Goal: Transaction & Acquisition: Purchase product/service

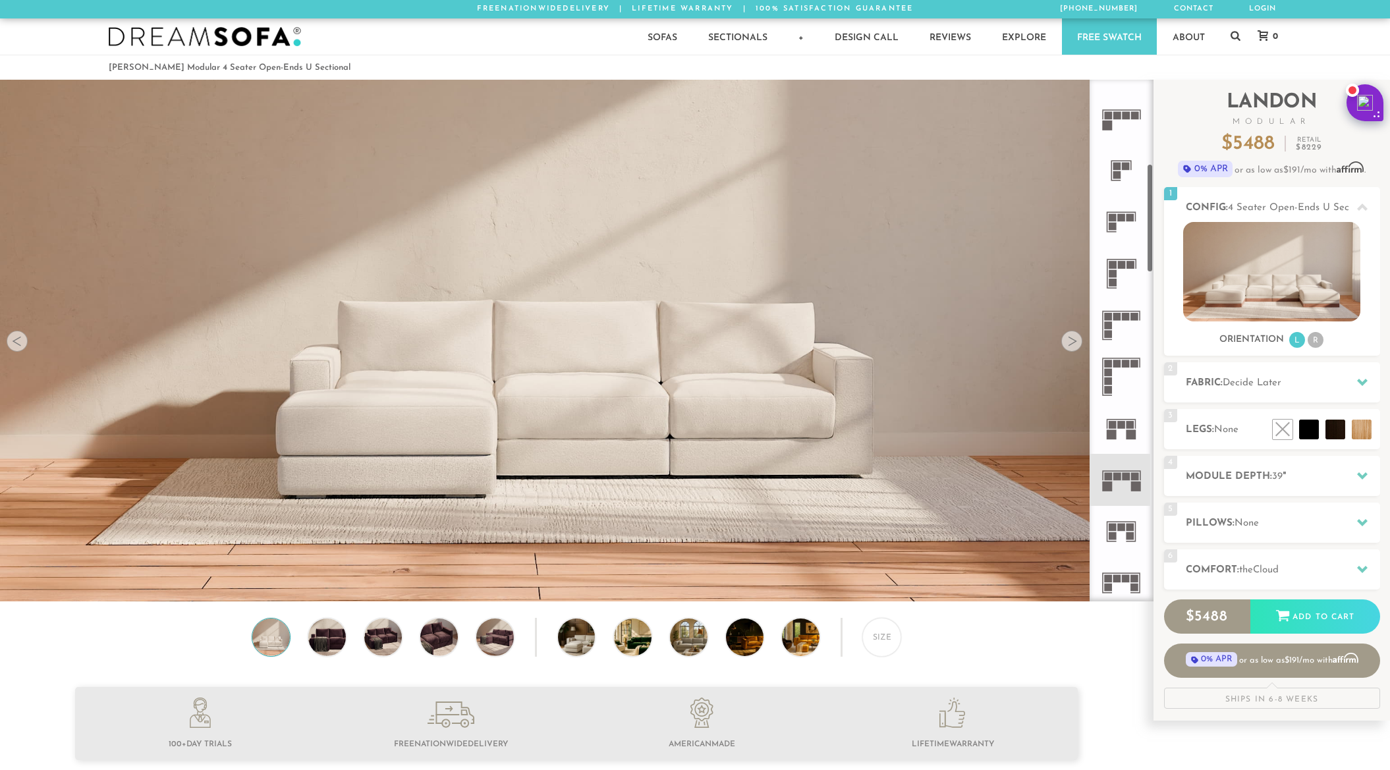
scroll to position [402, 0]
click at [1124, 468] on icon at bounding box center [1121, 476] width 51 height 51
click at [1077, 343] on div at bounding box center [1071, 341] width 21 height 21
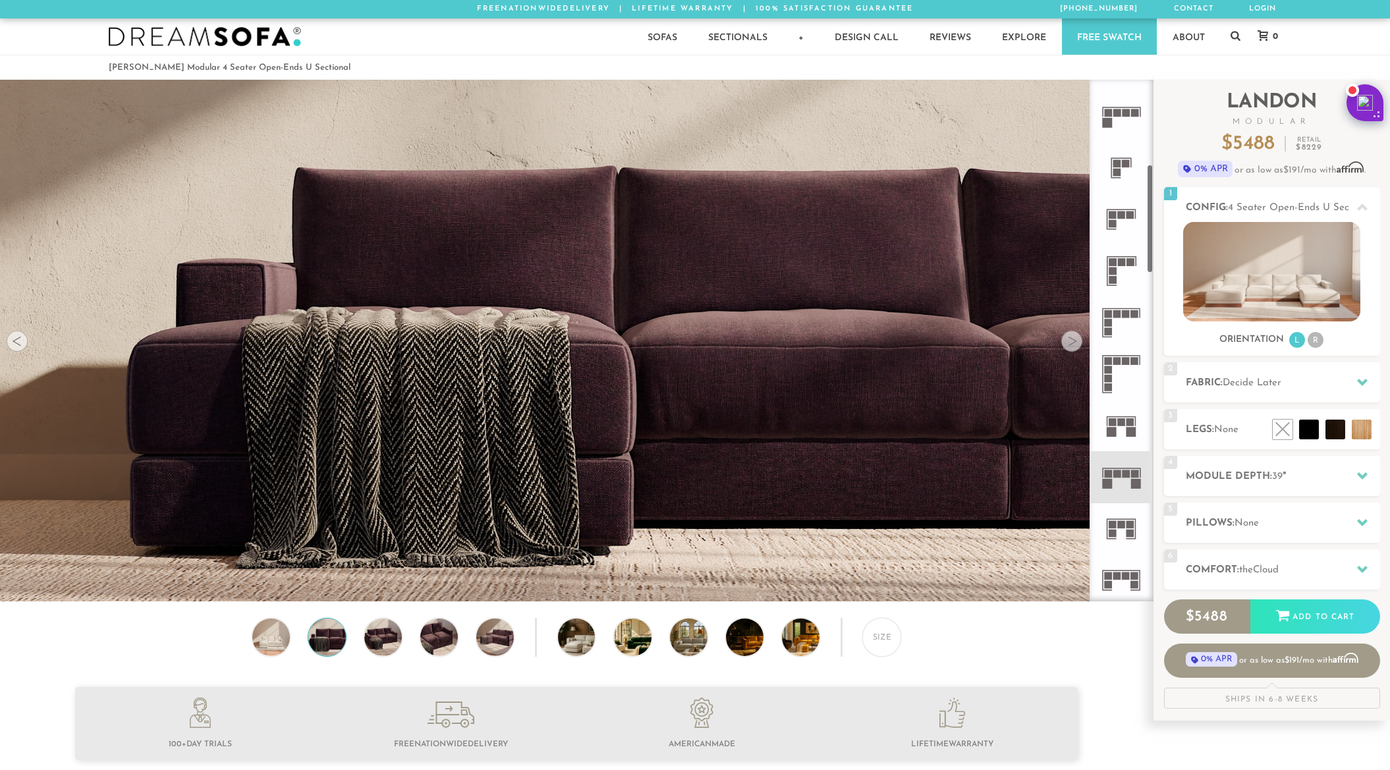
click at [1079, 337] on div at bounding box center [1071, 341] width 21 height 21
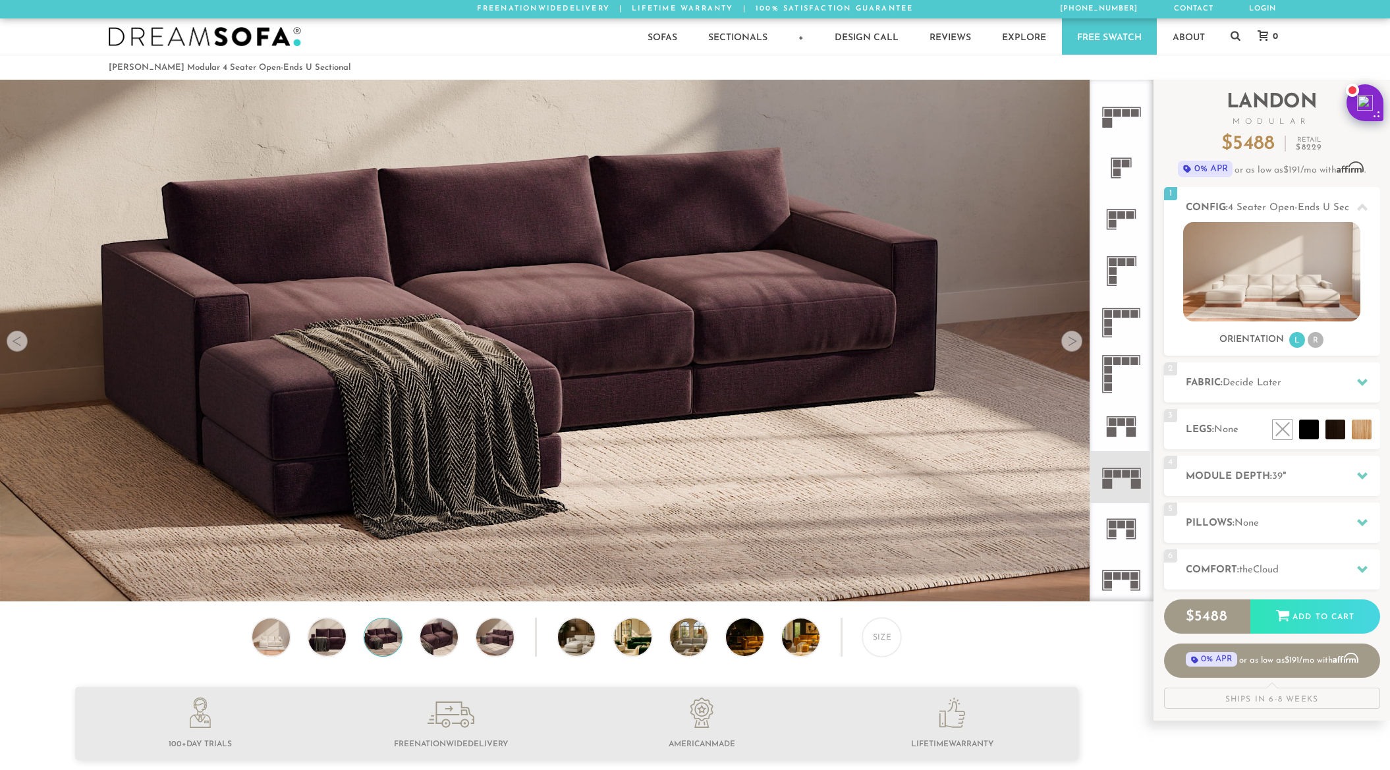
click at [1079, 337] on div at bounding box center [1071, 341] width 21 height 21
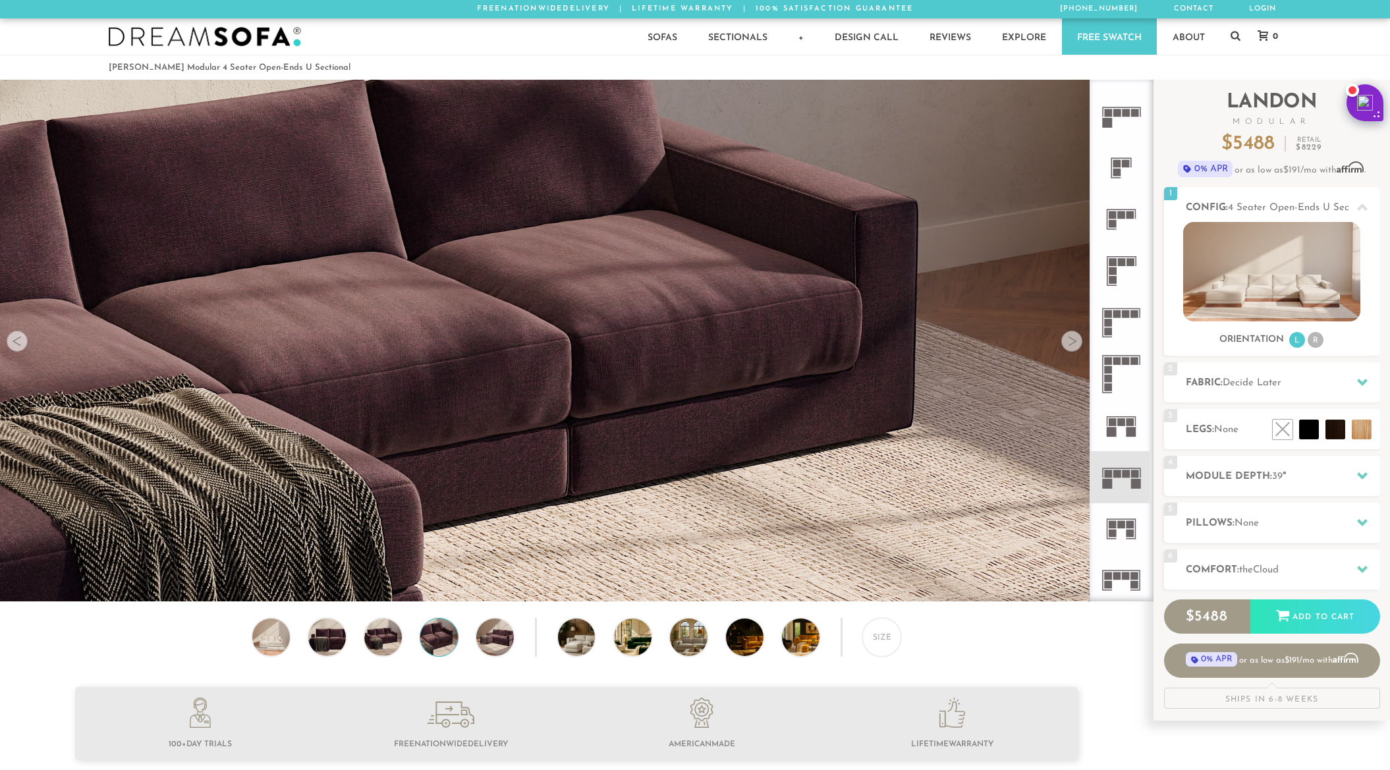
click at [1079, 337] on div at bounding box center [1071, 341] width 21 height 21
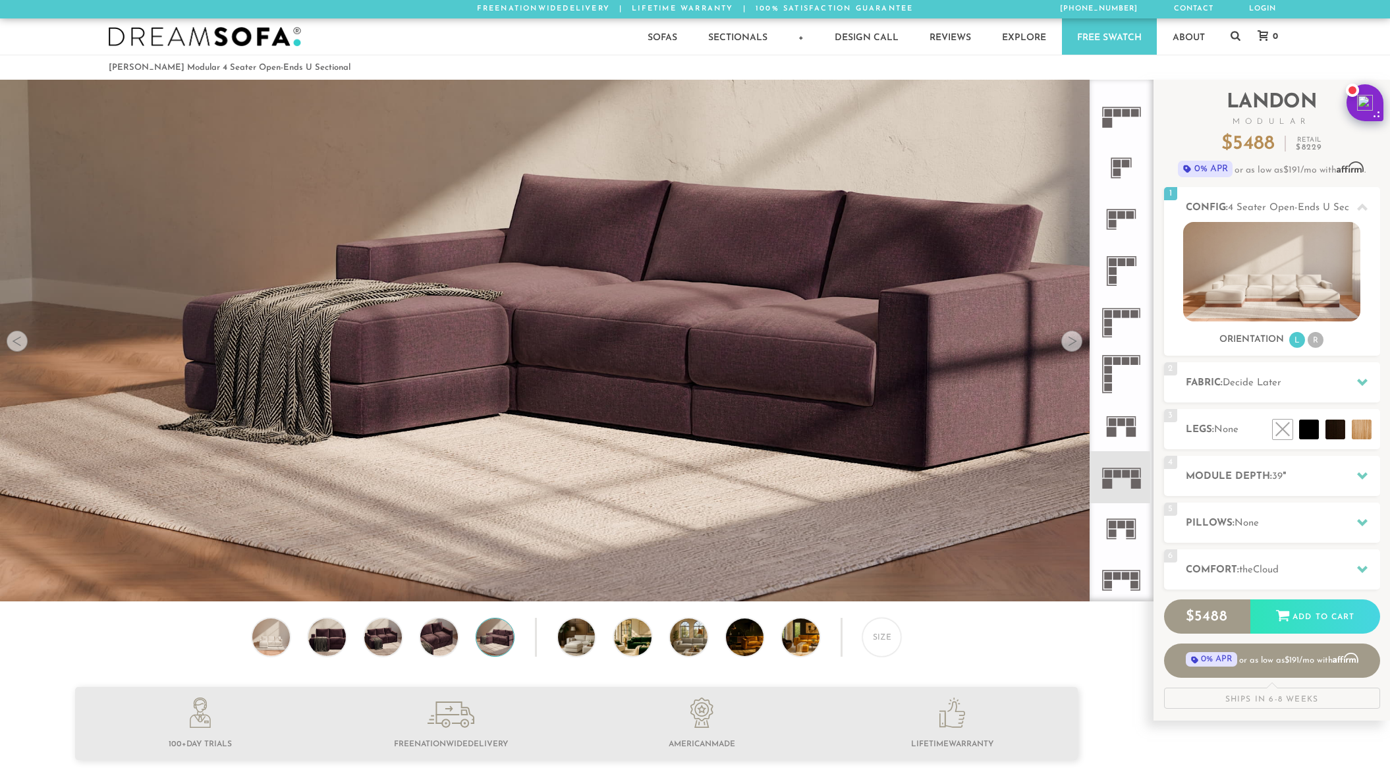
click at [1079, 338] on div at bounding box center [1071, 341] width 21 height 21
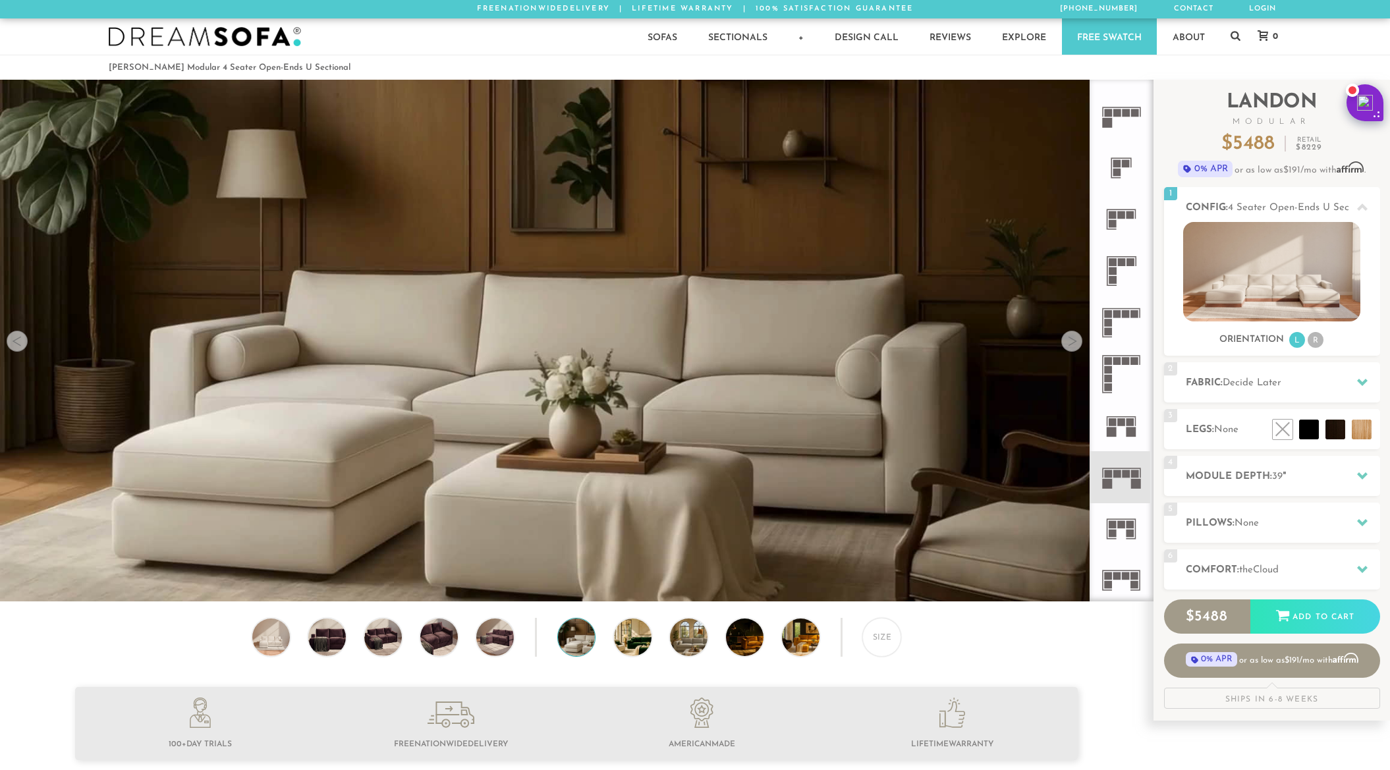
click at [1079, 338] on div at bounding box center [1071, 341] width 21 height 21
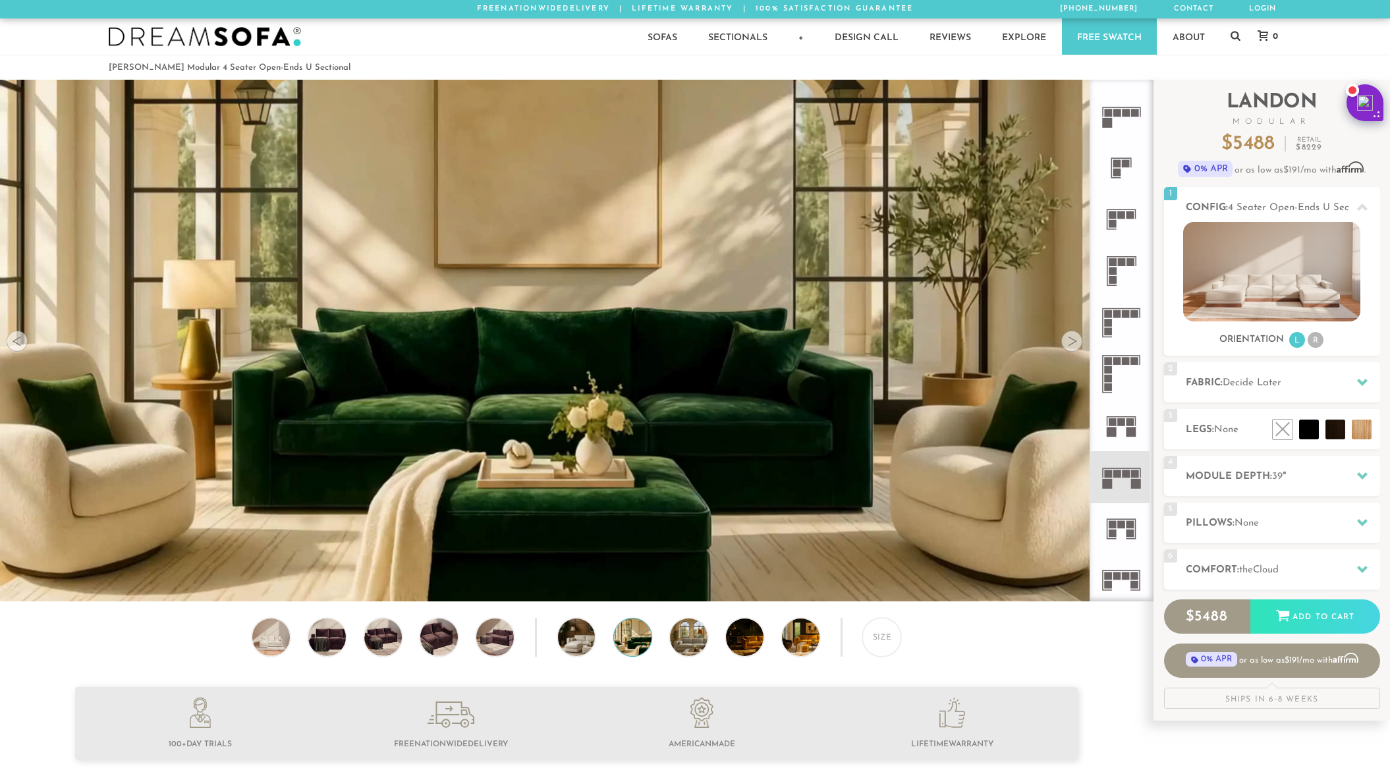
click at [1073, 346] on div at bounding box center [1071, 341] width 21 height 21
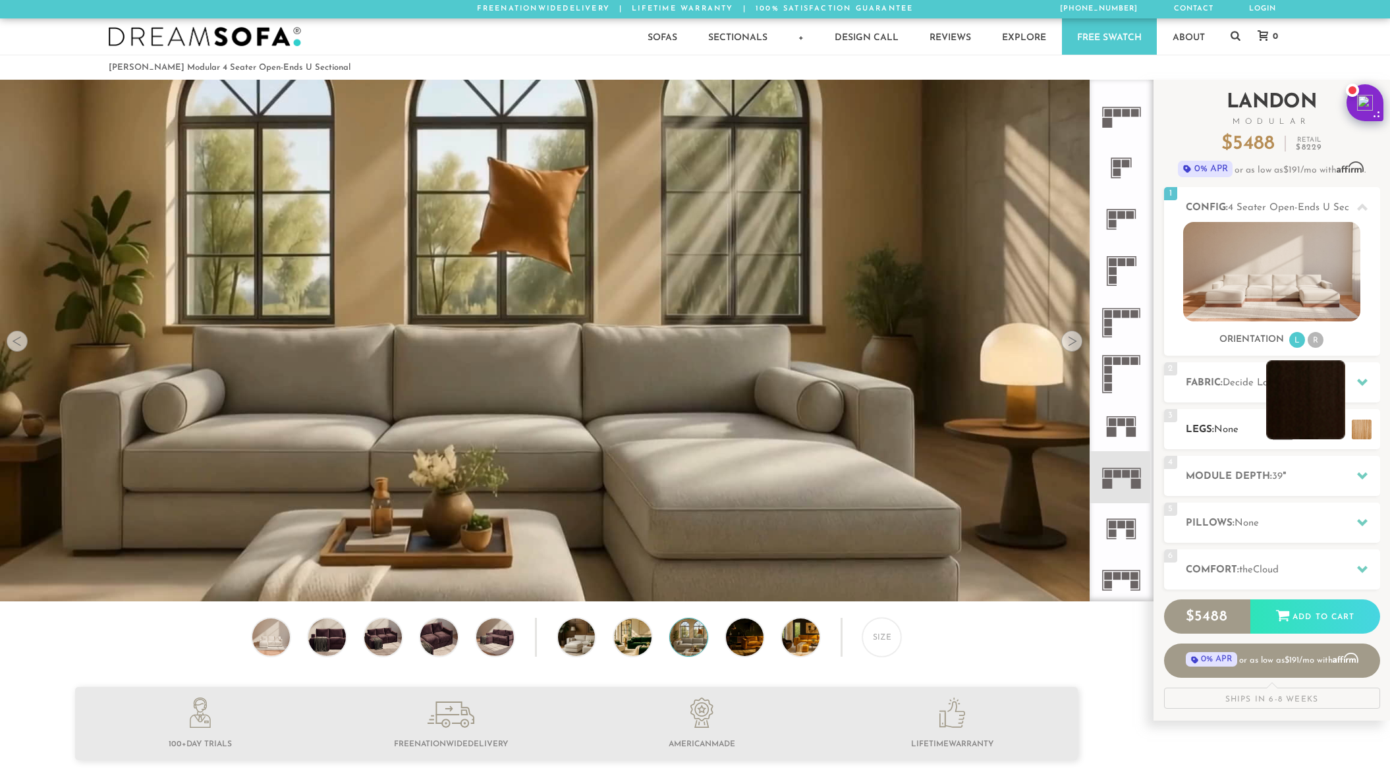
click at [1339, 429] on li at bounding box center [1305, 399] width 79 height 79
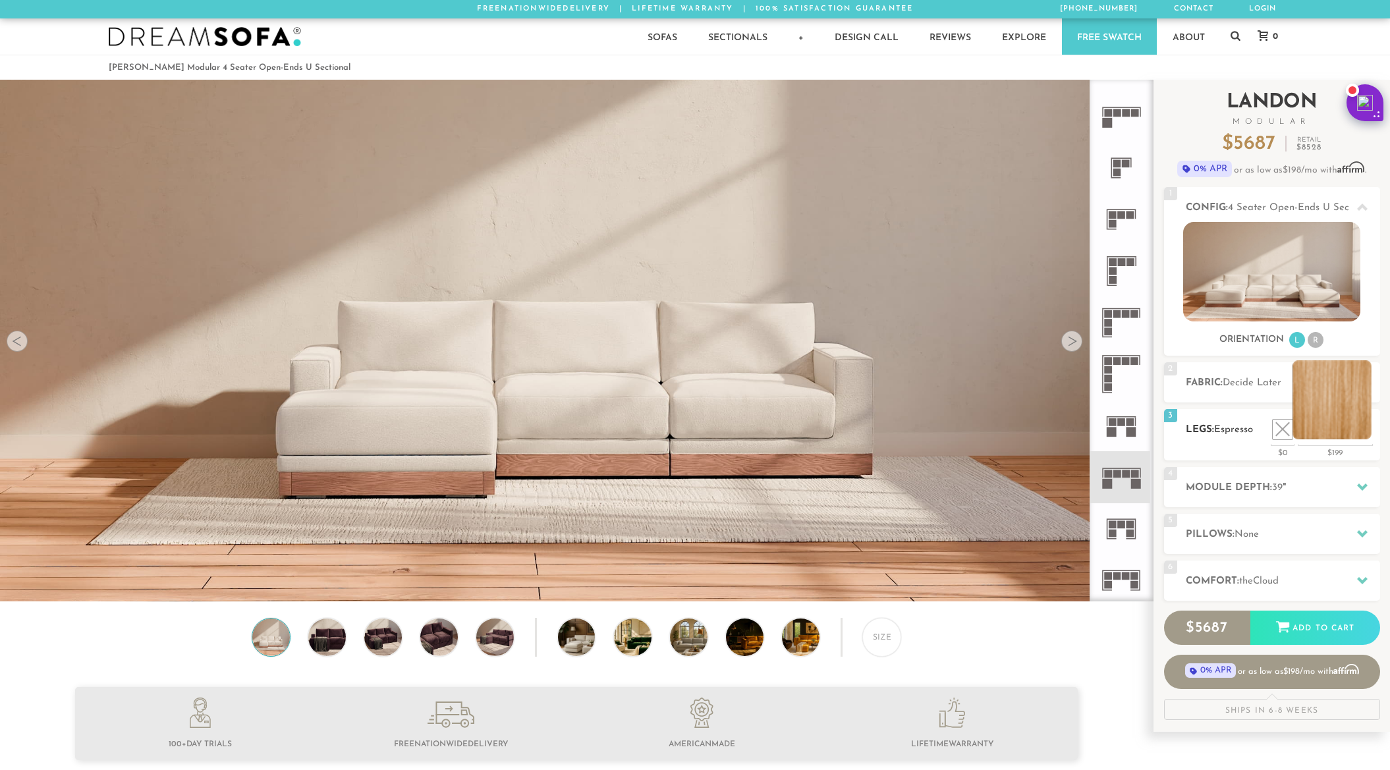
click at [1361, 425] on li at bounding box center [1332, 399] width 79 height 79
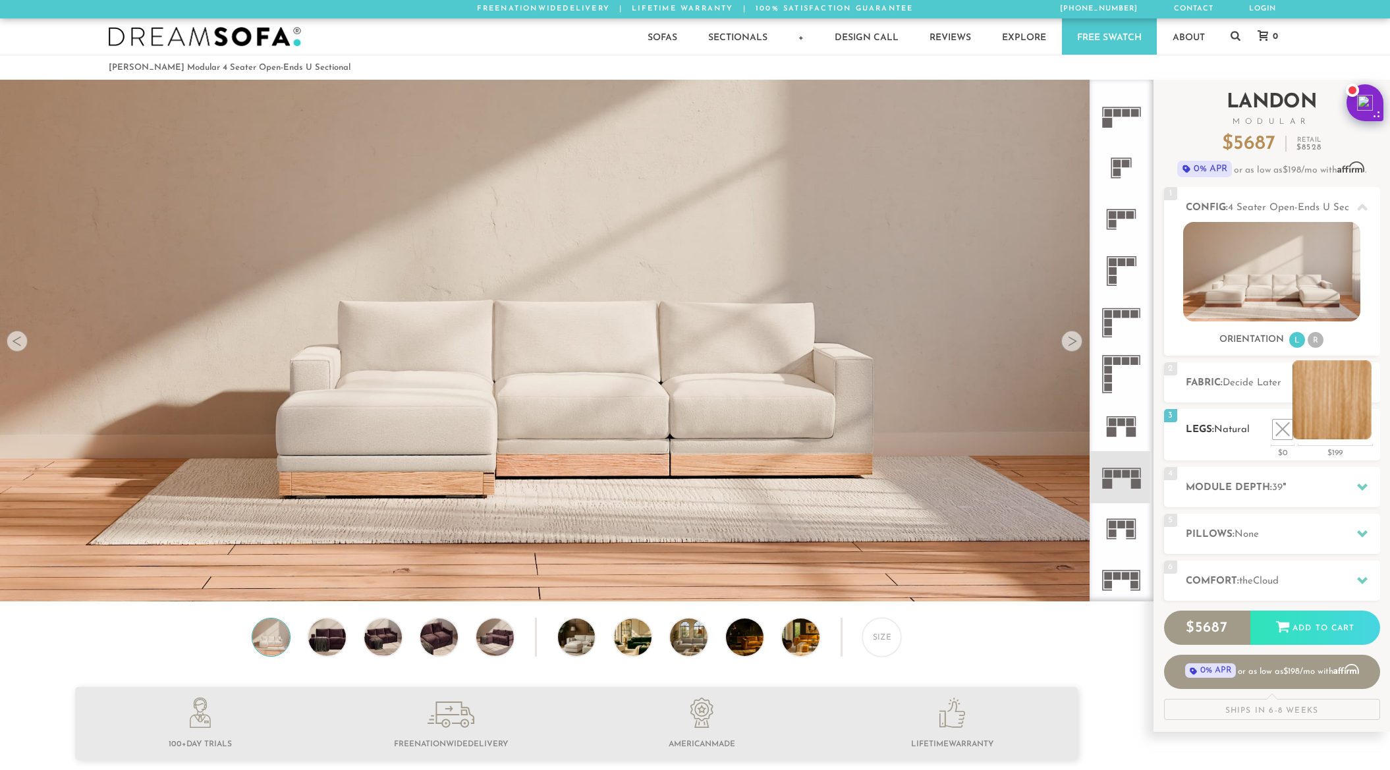
click at [1335, 426] on li at bounding box center [1332, 399] width 79 height 79
click at [1327, 432] on li at bounding box center [1305, 399] width 79 height 79
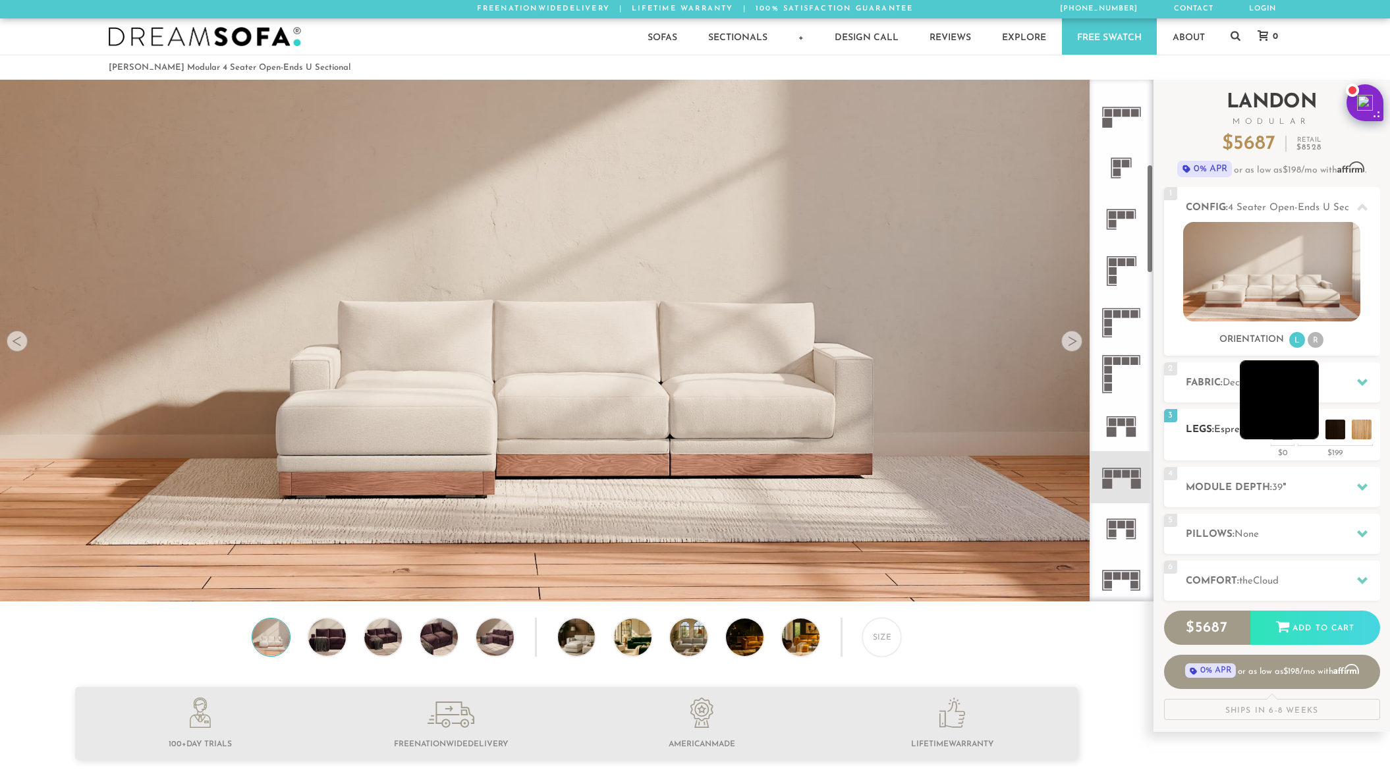
click at [1315, 436] on li at bounding box center [1279, 399] width 79 height 79
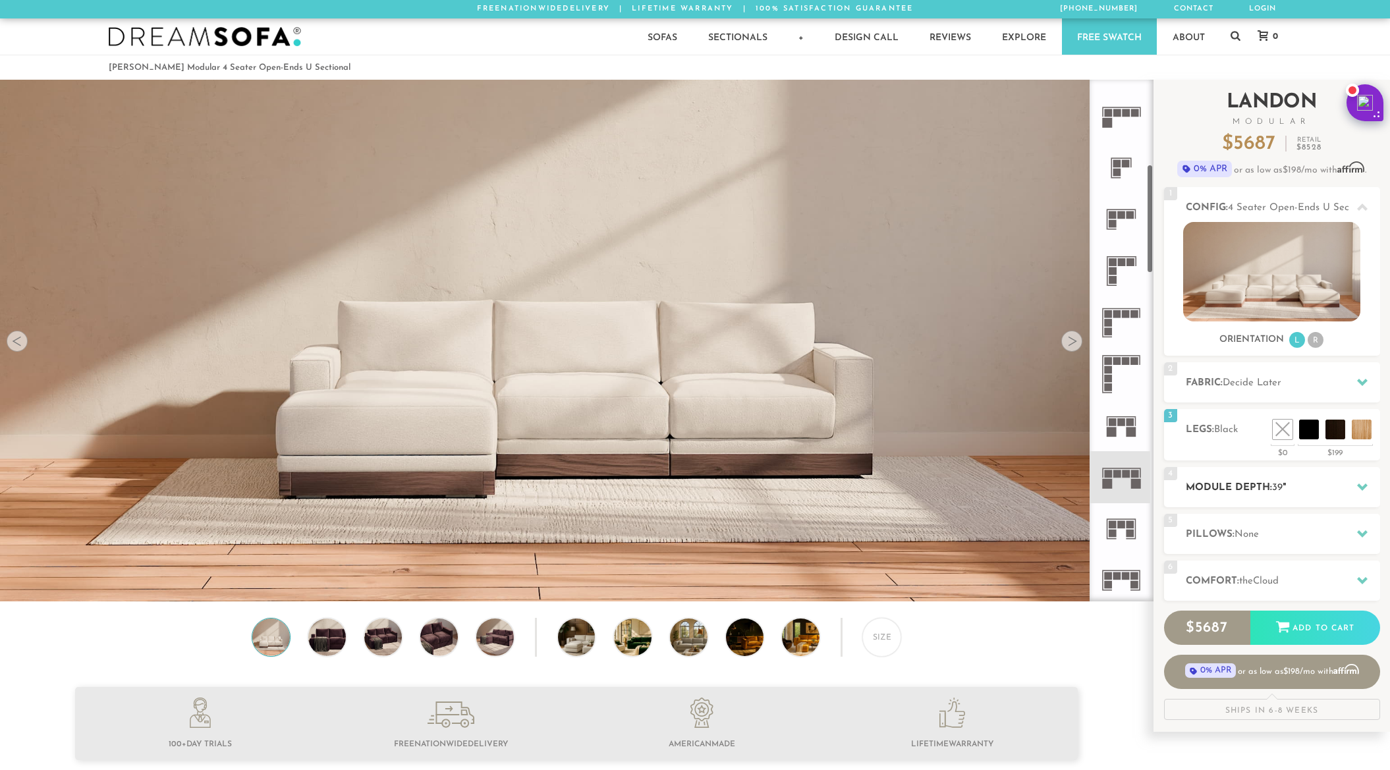
click at [1363, 482] on icon at bounding box center [1362, 487] width 11 height 11
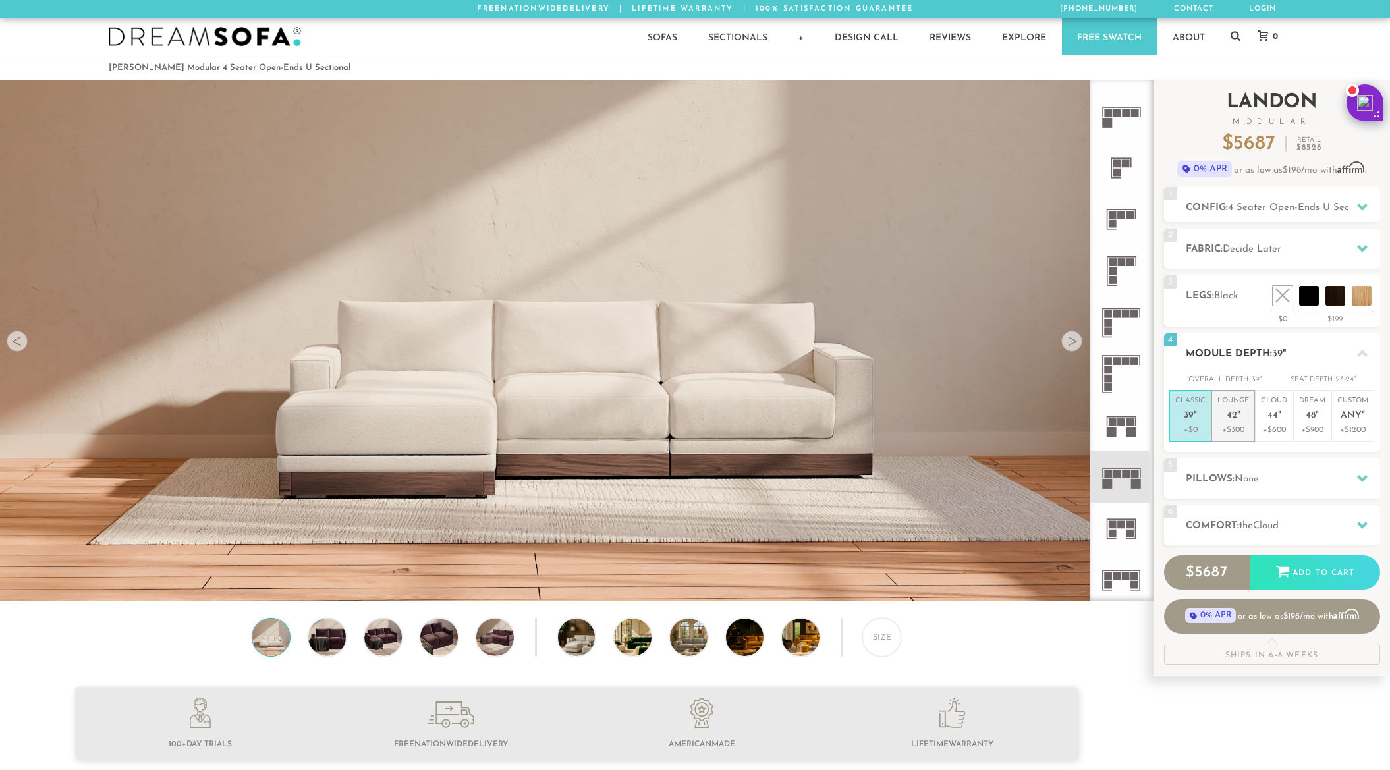
click at [1240, 426] on p "+$300" at bounding box center [1234, 430] width 32 height 12
click at [1366, 349] on icon at bounding box center [1362, 354] width 11 height 11
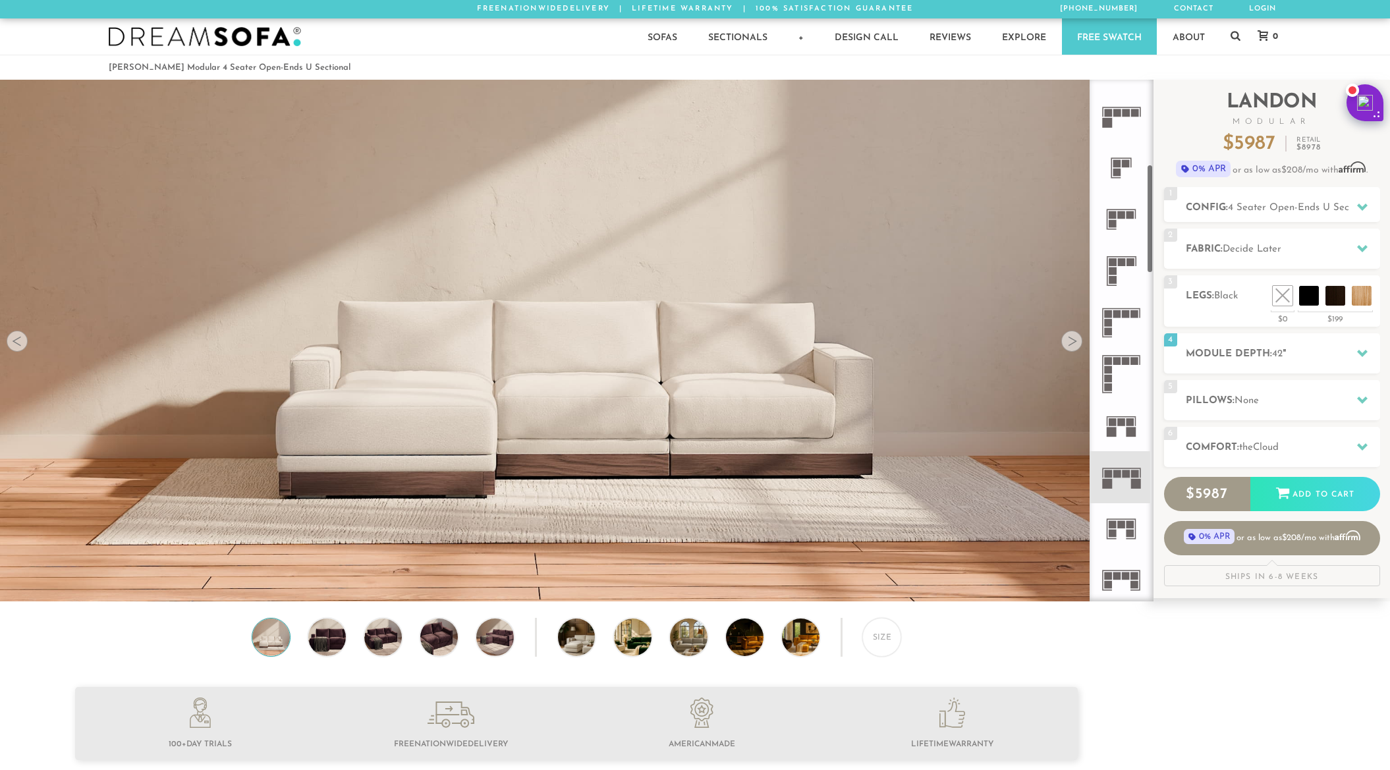
click at [1104, 426] on icon at bounding box center [1121, 425] width 51 height 51
click at [391, 627] on img at bounding box center [383, 638] width 45 height 38
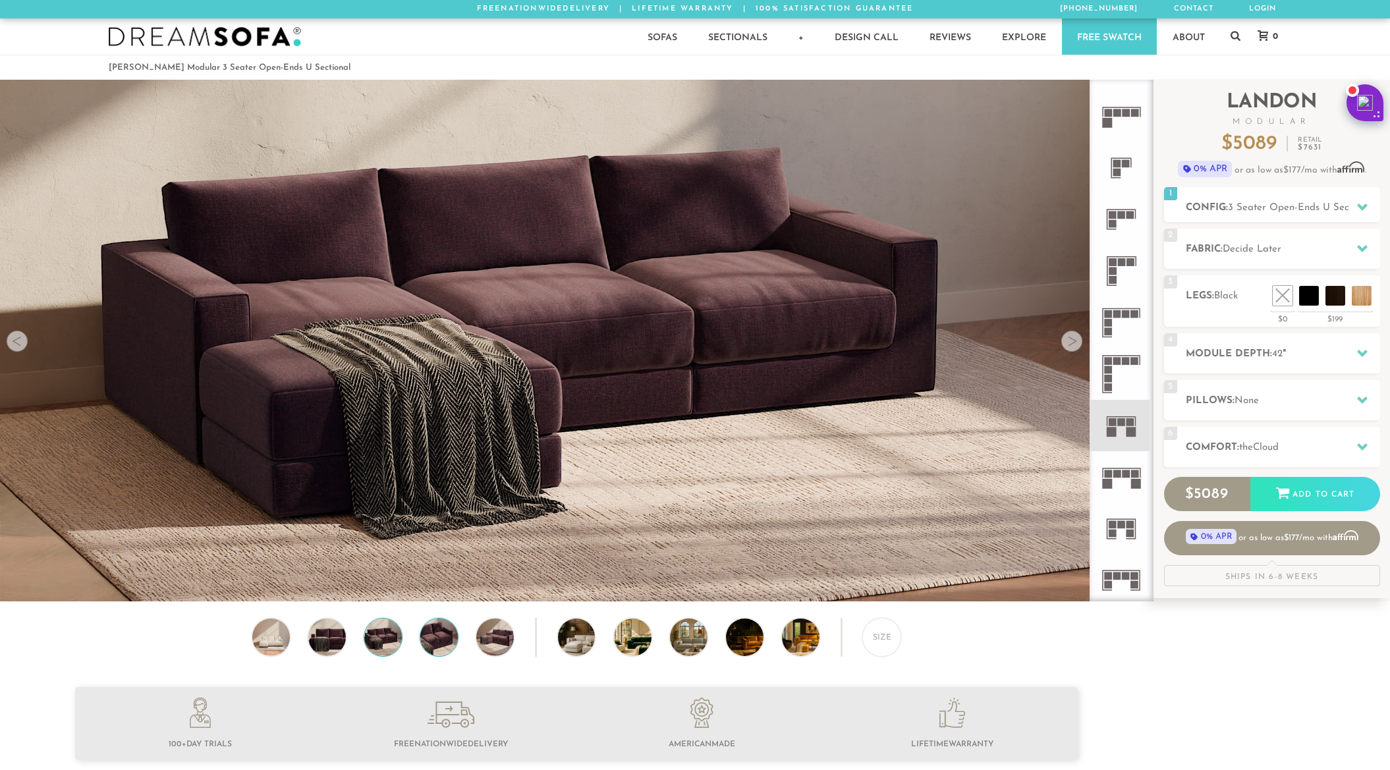
click at [439, 635] on img at bounding box center [439, 638] width 45 height 38
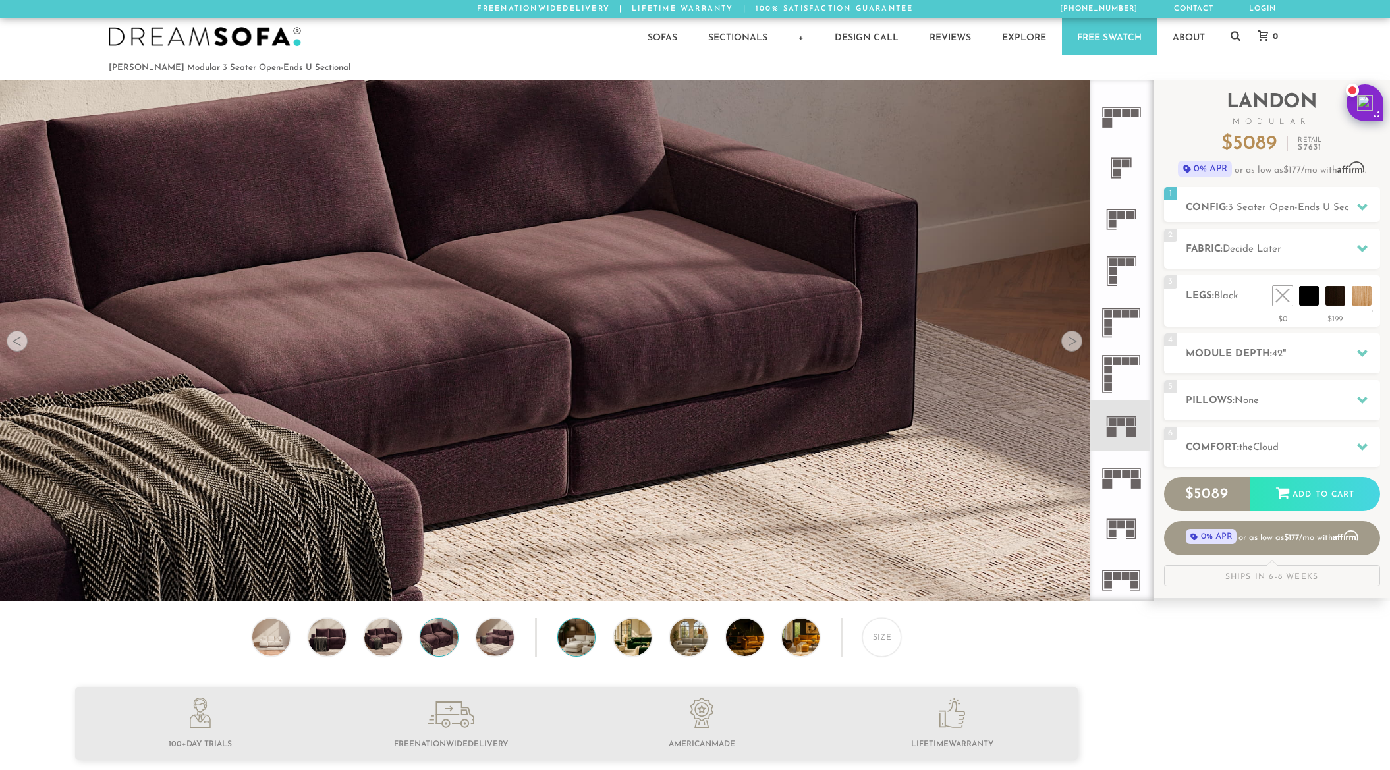
click at [569, 637] on img at bounding box center [591, 638] width 67 height 38
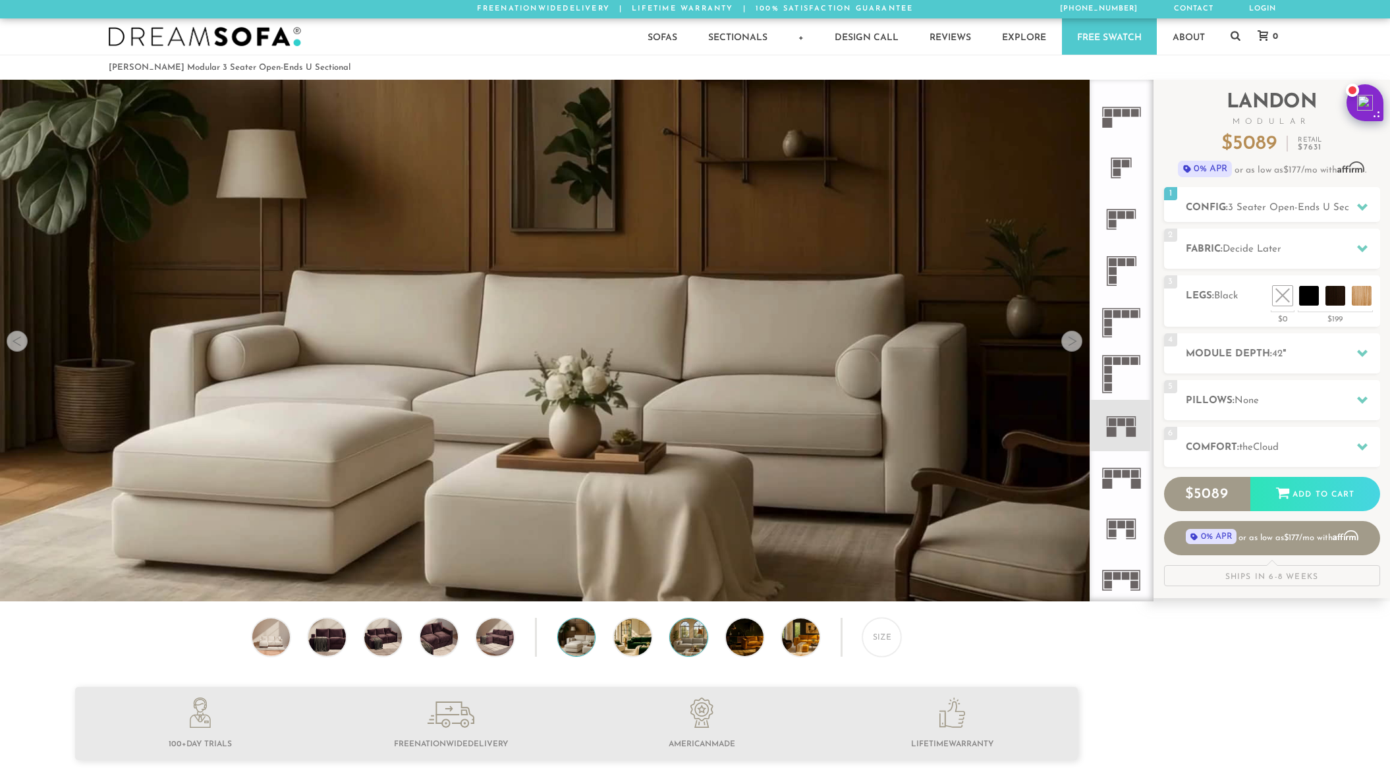
click at [681, 638] on img at bounding box center [703, 638] width 67 height 38
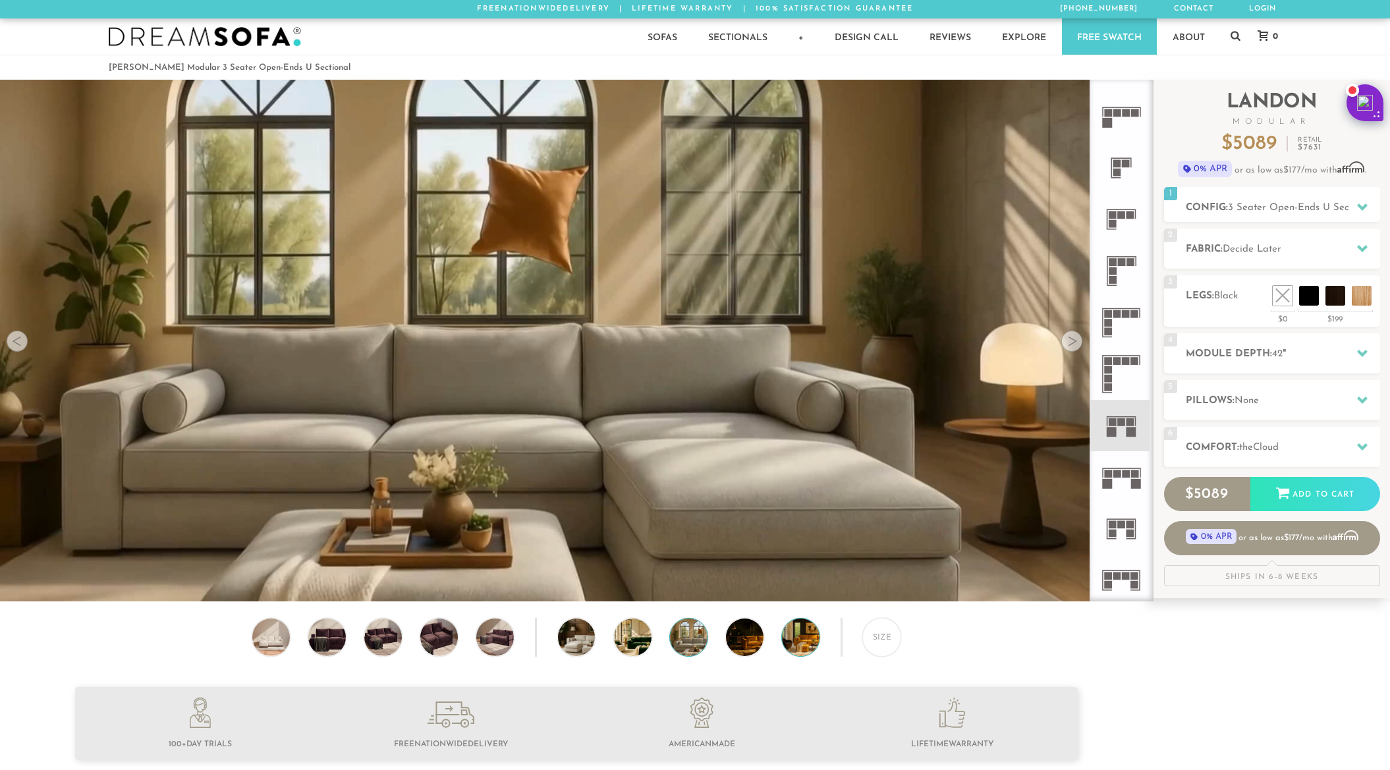
click at [797, 649] on img at bounding box center [815, 638] width 67 height 38
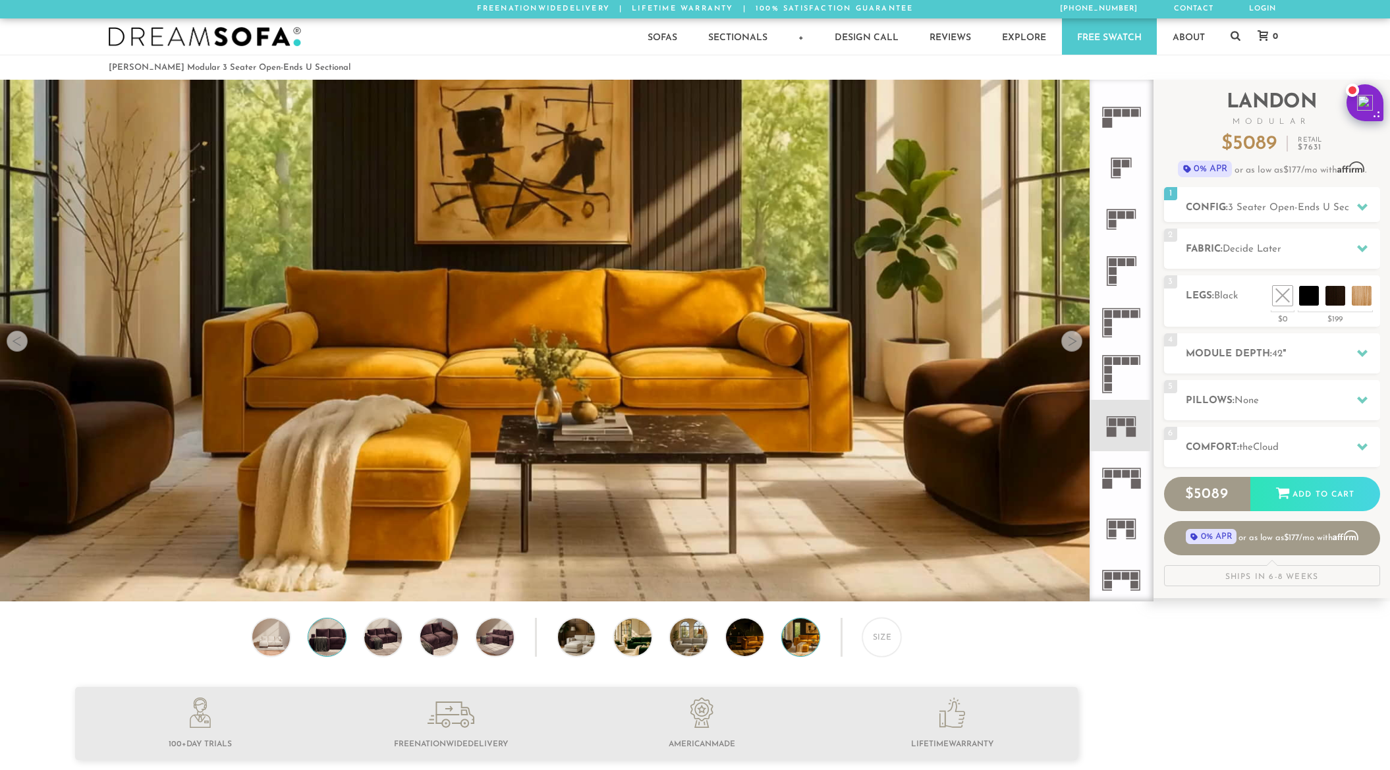
click at [334, 633] on img at bounding box center [326, 638] width 45 height 38
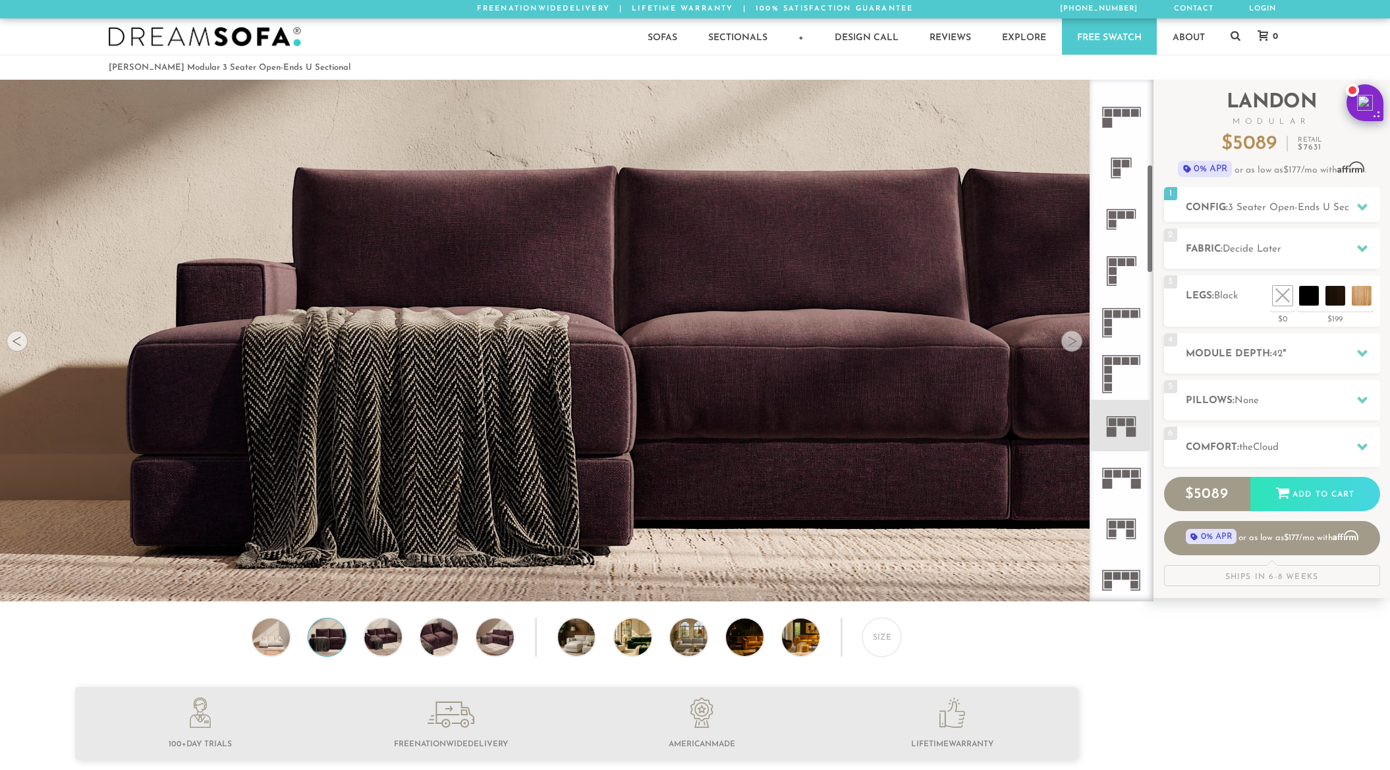
click at [1131, 322] on icon at bounding box center [1121, 322] width 51 height 51
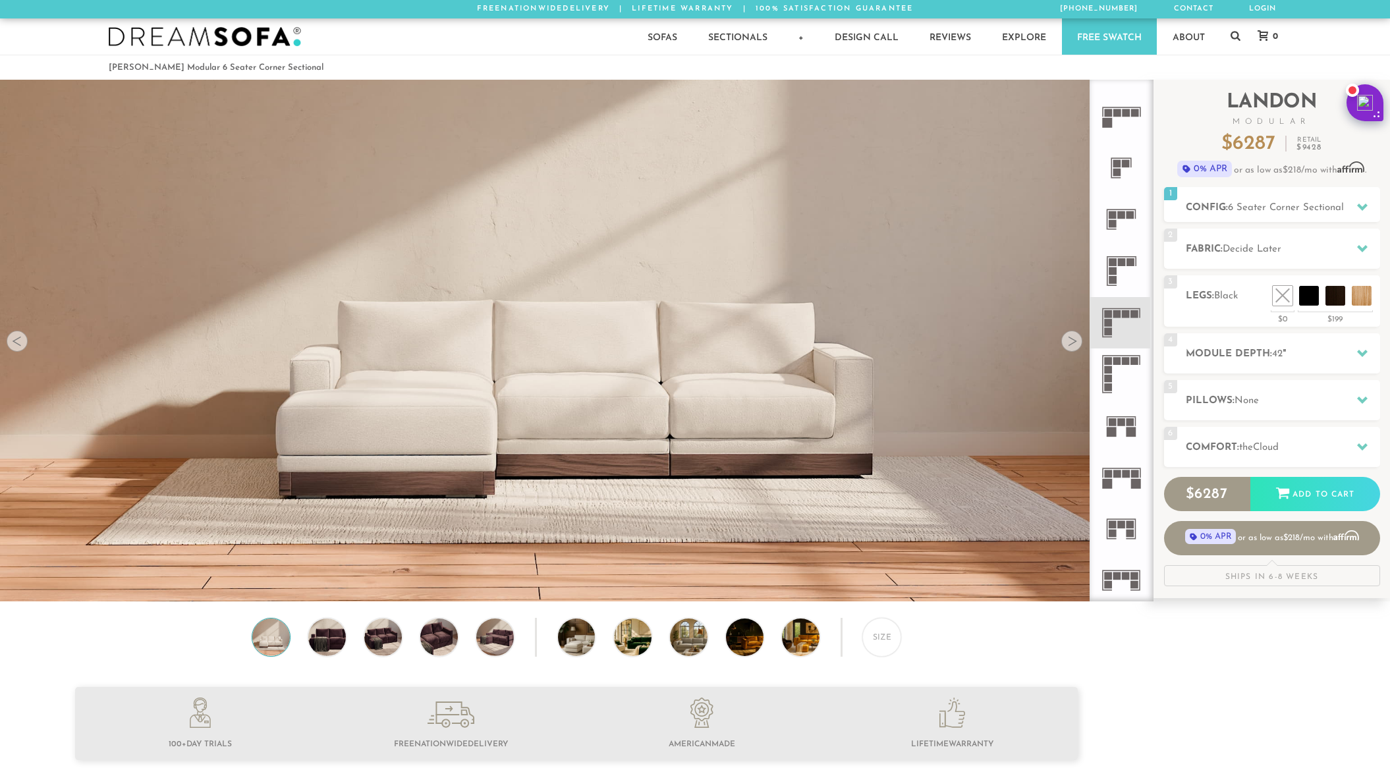
click at [1131, 323] on icon at bounding box center [1121, 322] width 51 height 51
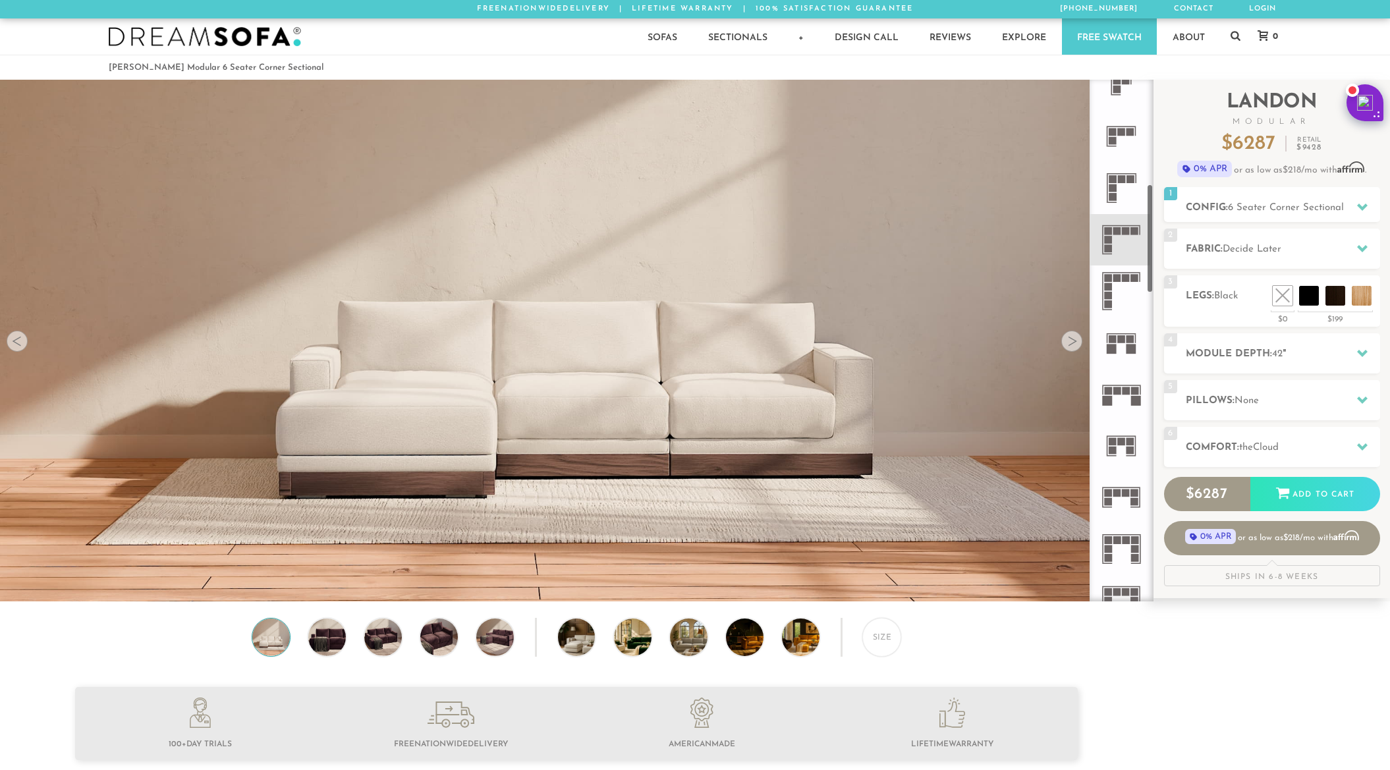
scroll to position [480, 0]
click at [1121, 400] on icon at bounding box center [1121, 399] width 51 height 51
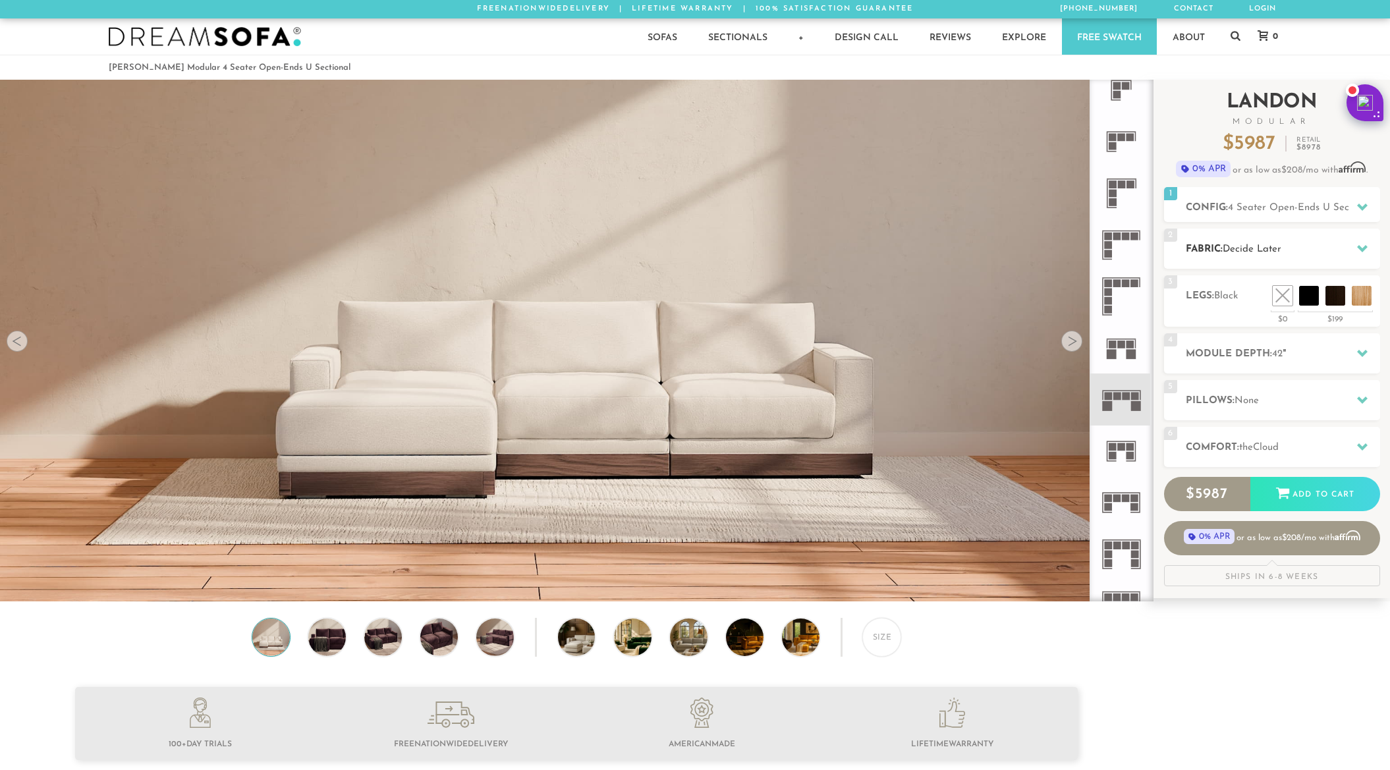
click at [1326, 246] on h2 "Fabric: Decide Later" at bounding box center [1283, 249] width 194 height 15
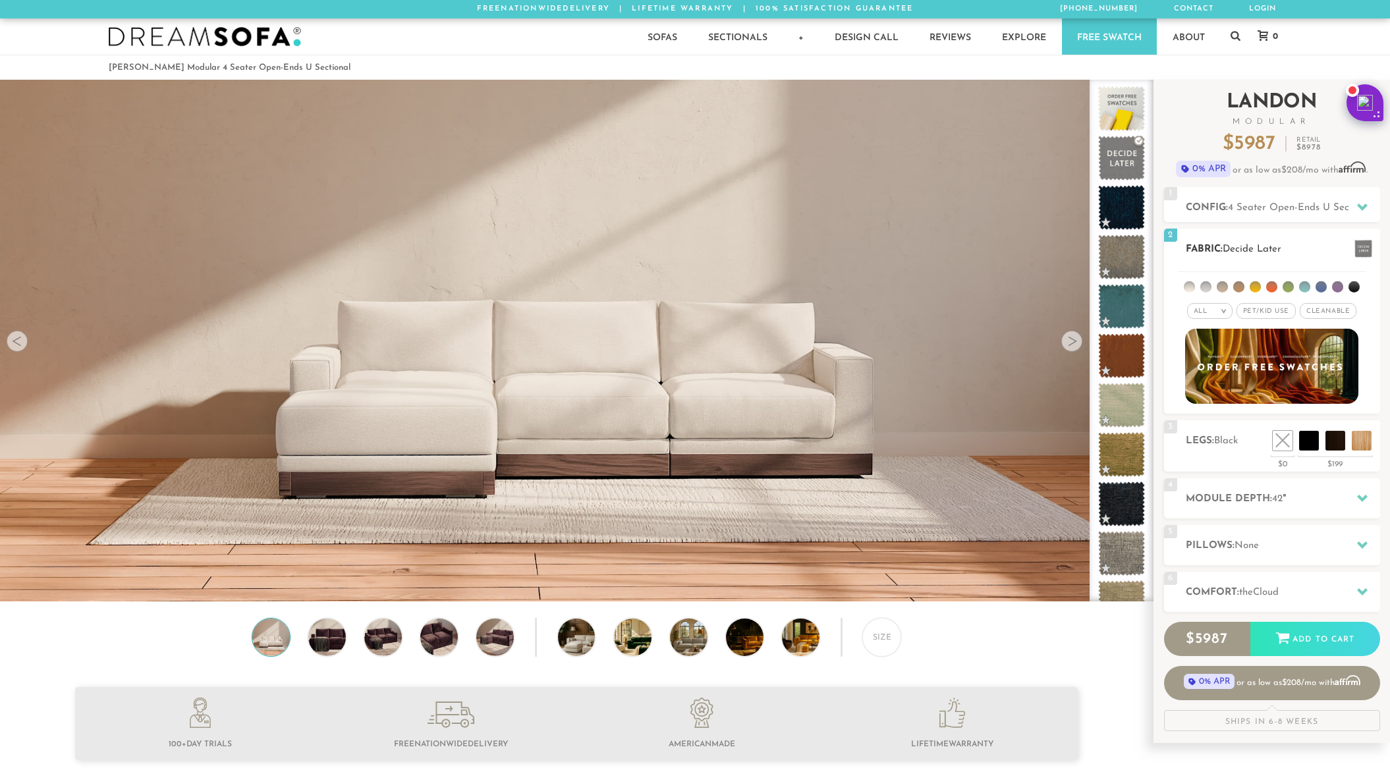
click at [1269, 285] on li at bounding box center [1271, 286] width 11 height 11
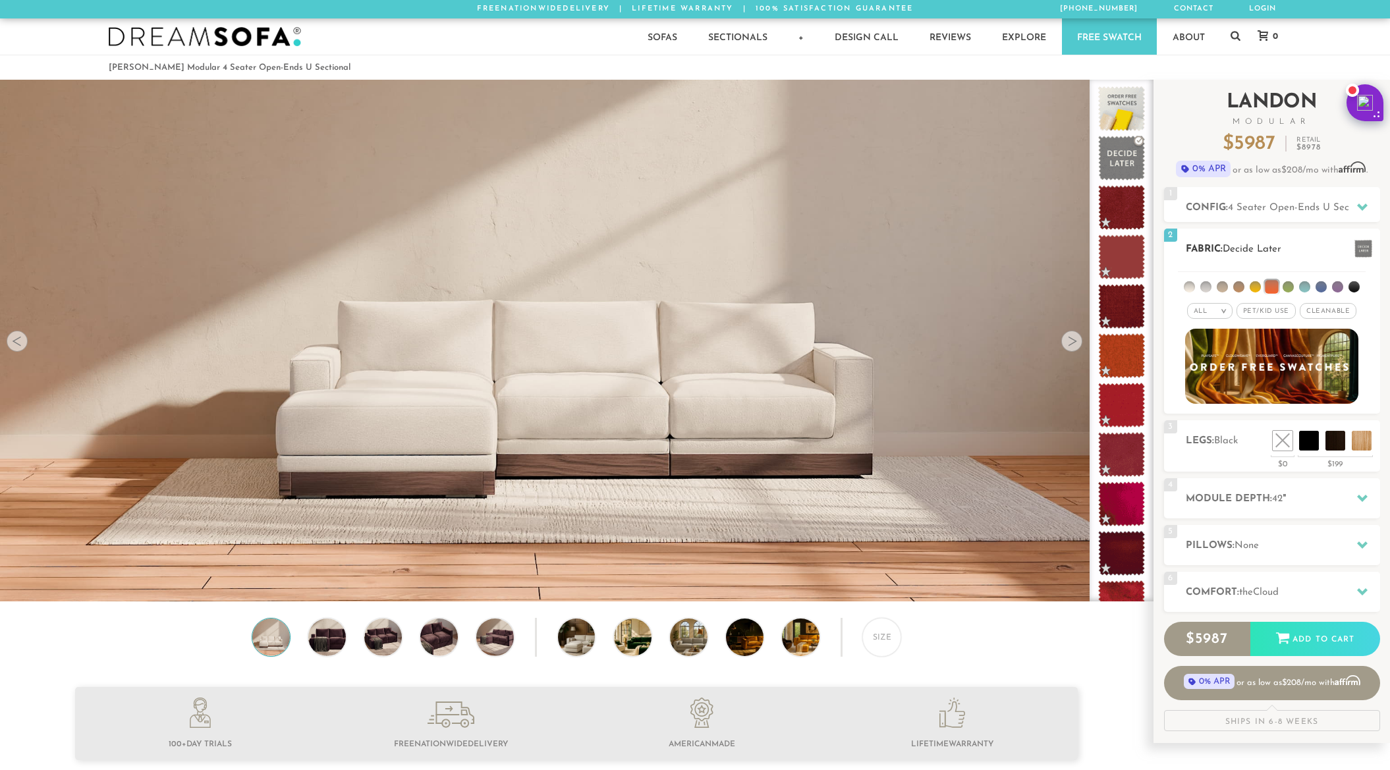
click at [1293, 341] on img at bounding box center [1272, 366] width 190 height 83
